Goal: Task Accomplishment & Management: Use online tool/utility

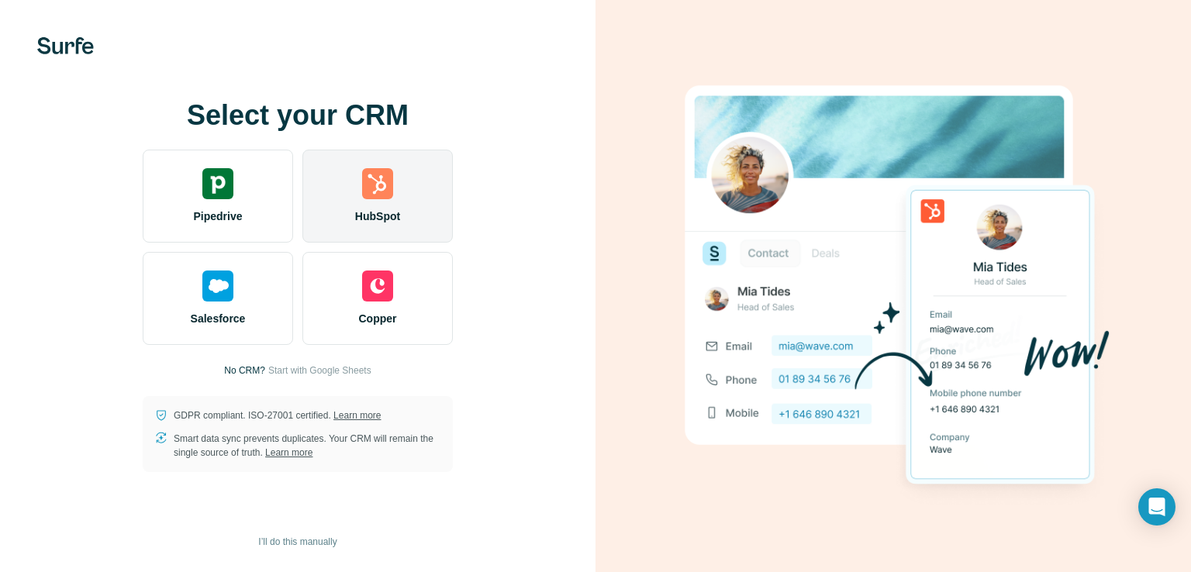
click at [431, 240] on div "HubSpot" at bounding box center [377, 196] width 150 height 93
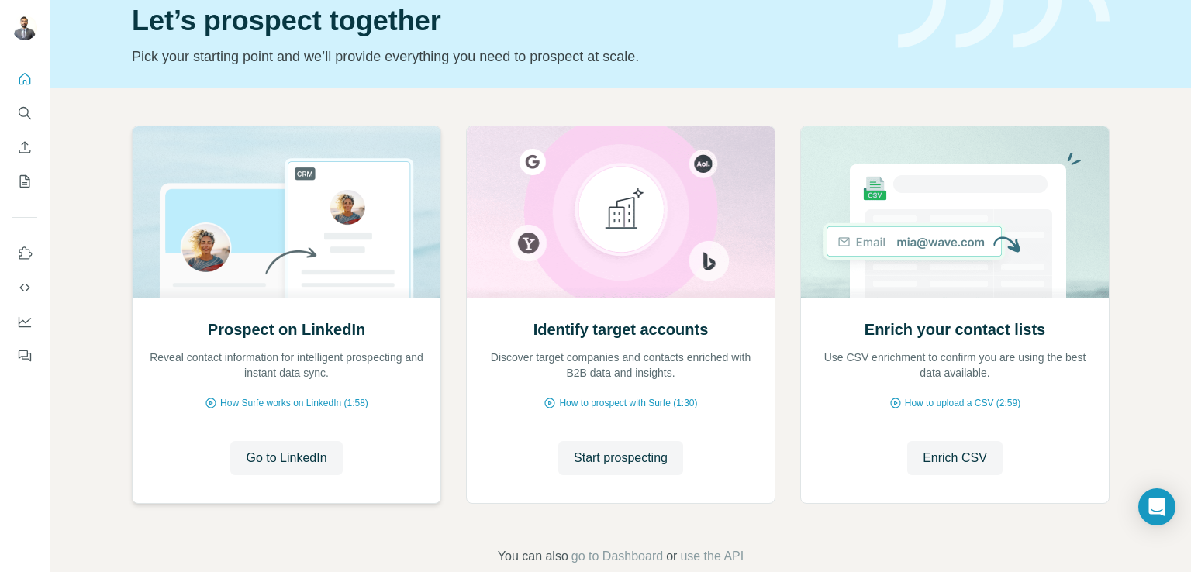
scroll to position [98, 0]
